Goal: Find specific page/section: Find specific page/section

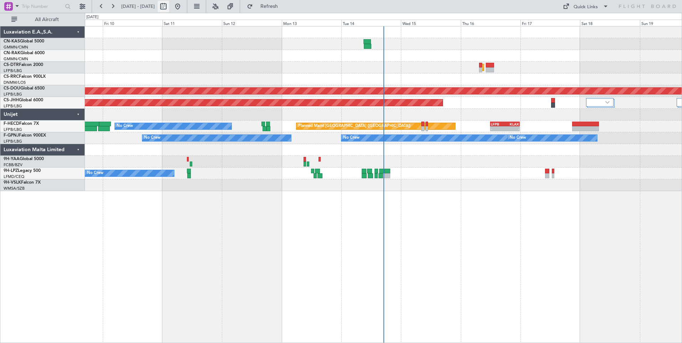
click at [169, 4] on button at bounding box center [163, 6] width 11 height 11
select select "10"
select select "2025"
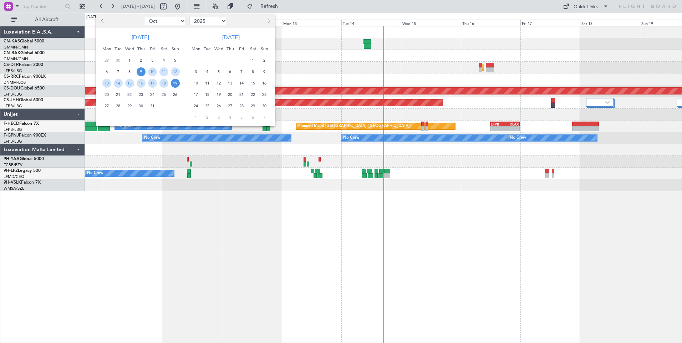
click at [142, 73] on span "9" at bounding box center [141, 71] width 9 height 9
click at [141, 96] on span "23" at bounding box center [141, 94] width 9 height 9
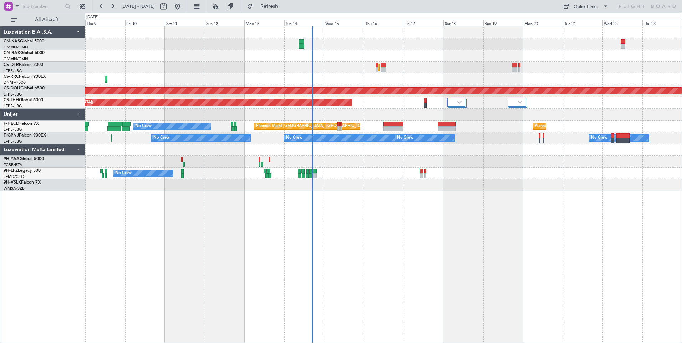
click at [243, 287] on div "Planned Maint Sofia Planned Maint [GEOGRAPHIC_DATA] ([PERSON_NAME]) Planned Mai…" at bounding box center [383, 184] width 597 height 317
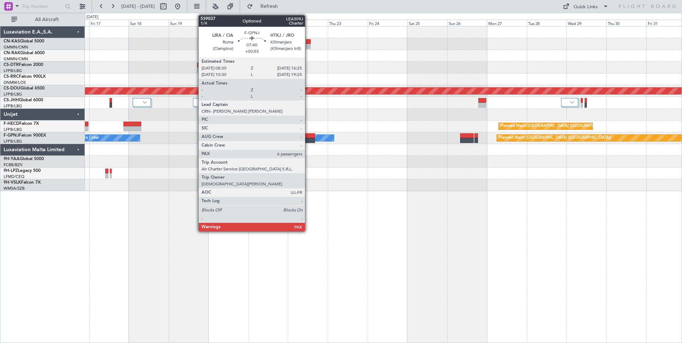
click at [308, 138] on div at bounding box center [308, 140] width 13 height 5
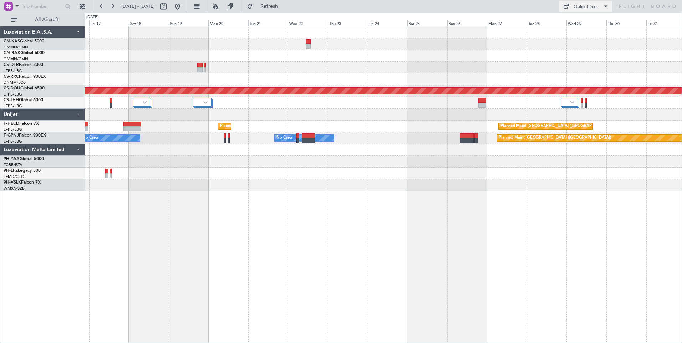
click at [581, 10] on div "Quick Links" at bounding box center [586, 7] width 24 height 7
click at [586, 38] on button "Crew Board" at bounding box center [587, 40] width 54 height 17
